Goal: Task Accomplishment & Management: Use online tool/utility

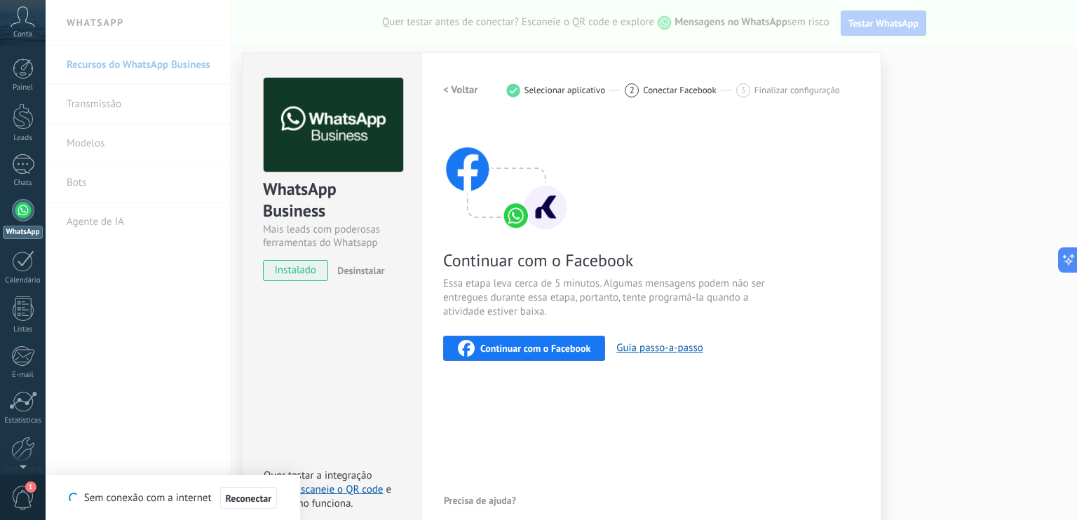
click at [514, 359] on button "Continuar com o Facebook" at bounding box center [524, 348] width 162 height 25
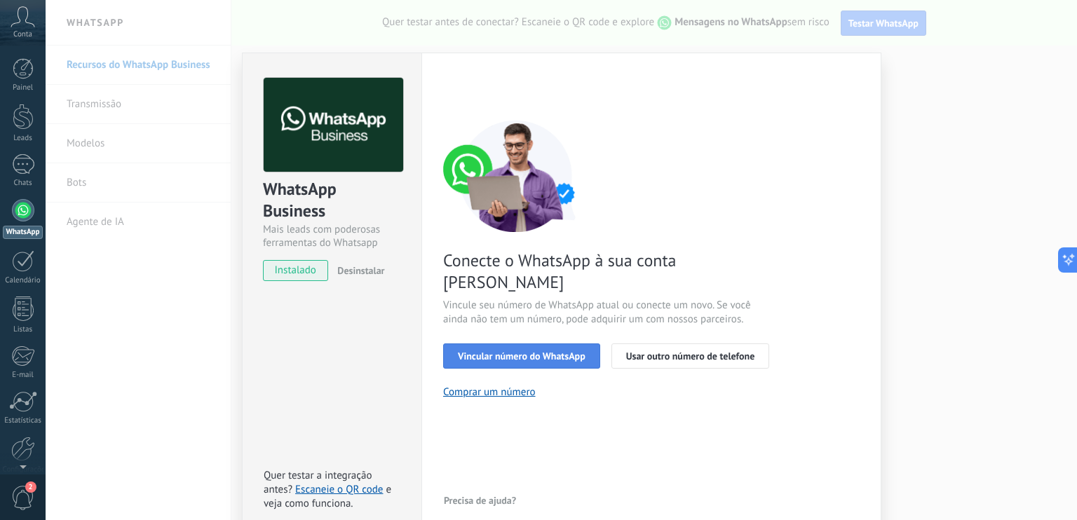
click at [522, 351] on span "Vincular número do WhatsApp" at bounding box center [522, 356] width 128 height 10
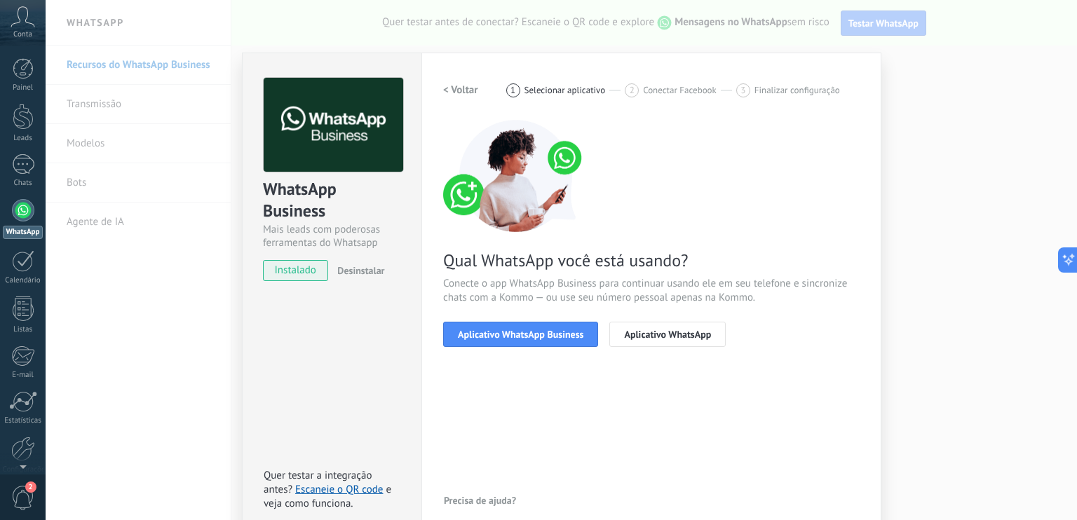
click at [482, 346] on div "< Voltar 1 Selecionar aplicativo 2 Conectar Facebook 3 Finalizar configuração Q…" at bounding box center [651, 221] width 417 height 286
click at [485, 335] on span "Aplicativo WhatsApp Business" at bounding box center [521, 335] width 126 height 10
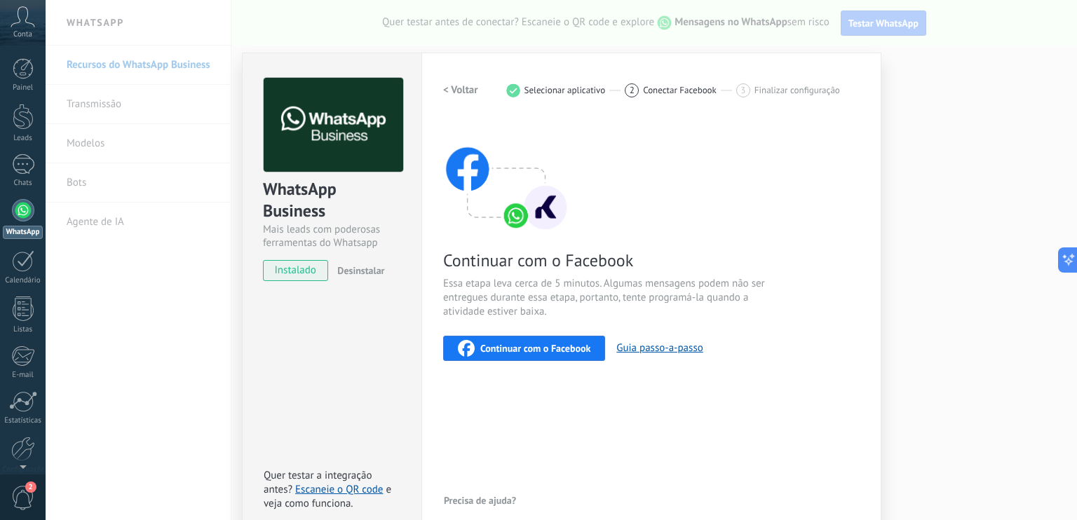
click at [549, 349] on span "Continuar com o Facebook" at bounding box center [535, 349] width 110 height 10
